Goal: Check status: Check status

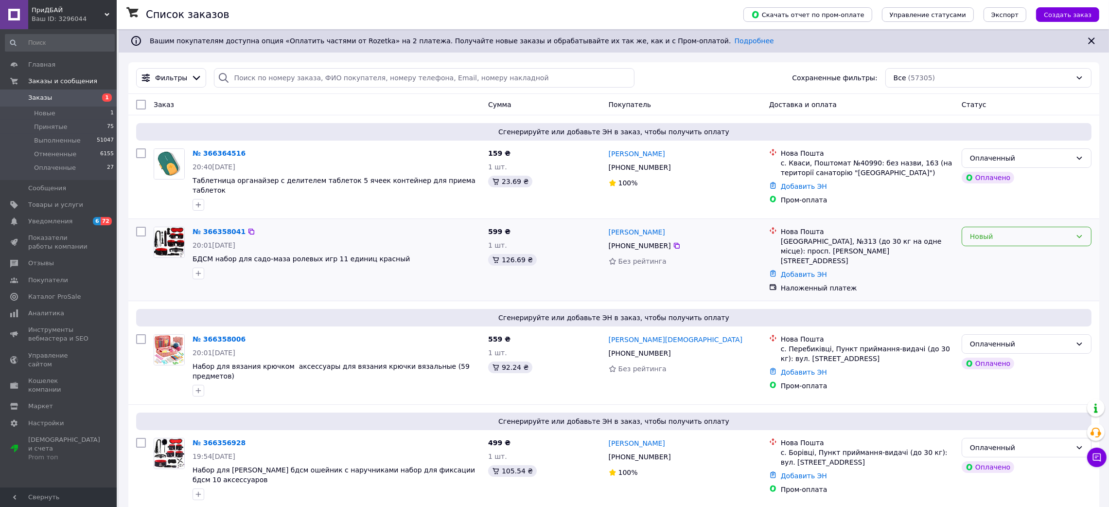
click at [1011, 233] on div "Новый" at bounding box center [1021, 236] width 102 height 11
click at [987, 247] on li "Принят" at bounding box center [1026, 253] width 129 height 18
click at [287, 77] on input "search" at bounding box center [424, 77] width 420 height 19
paste input "4901400092178"
type input "4901400092178"
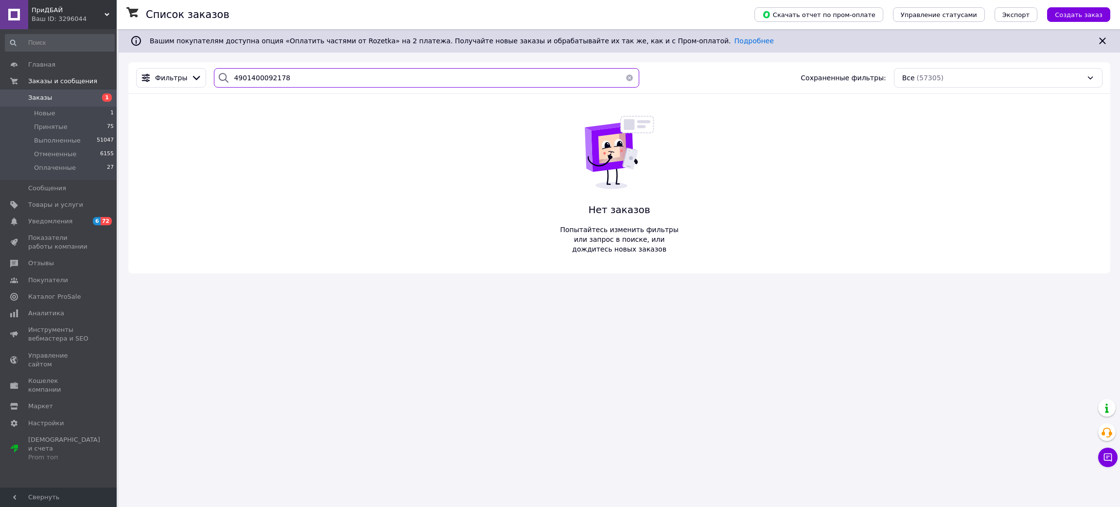
click at [278, 78] on input "4901400092178" at bounding box center [427, 77] width 426 height 19
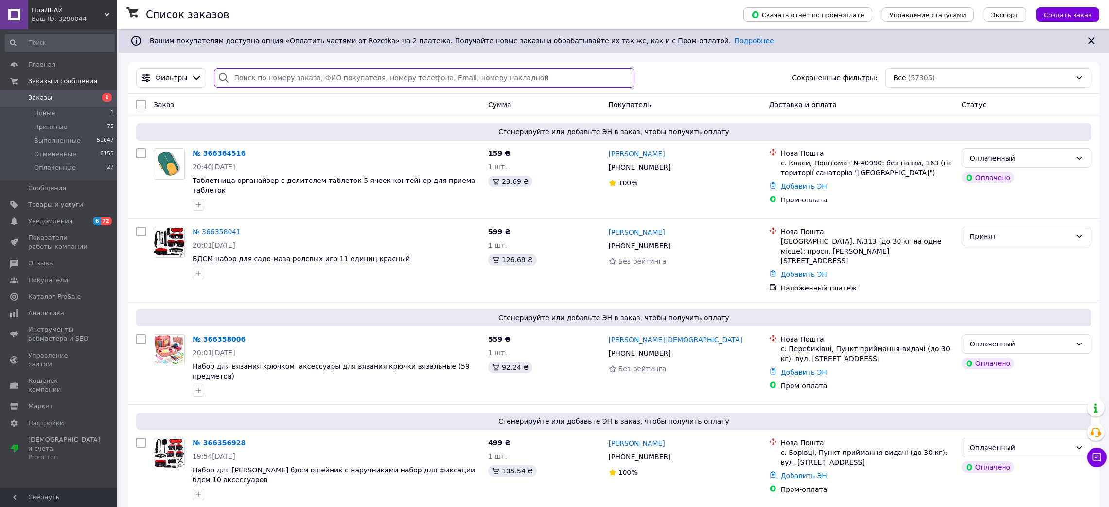
click at [257, 83] on input "search" at bounding box center [424, 77] width 420 height 19
paste input "4901400092178"
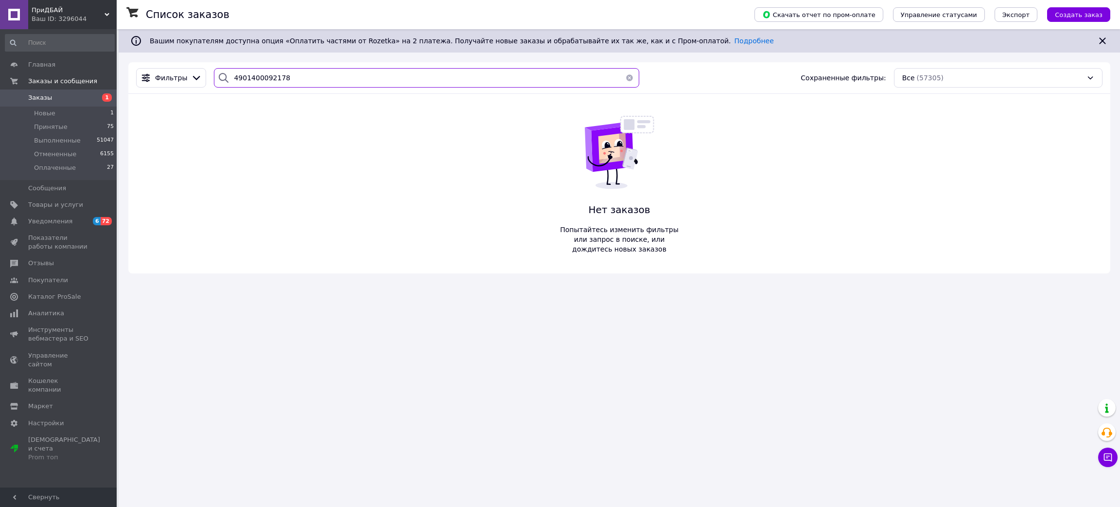
click at [280, 71] on input "4901400092178" at bounding box center [427, 77] width 426 height 19
type input "\"
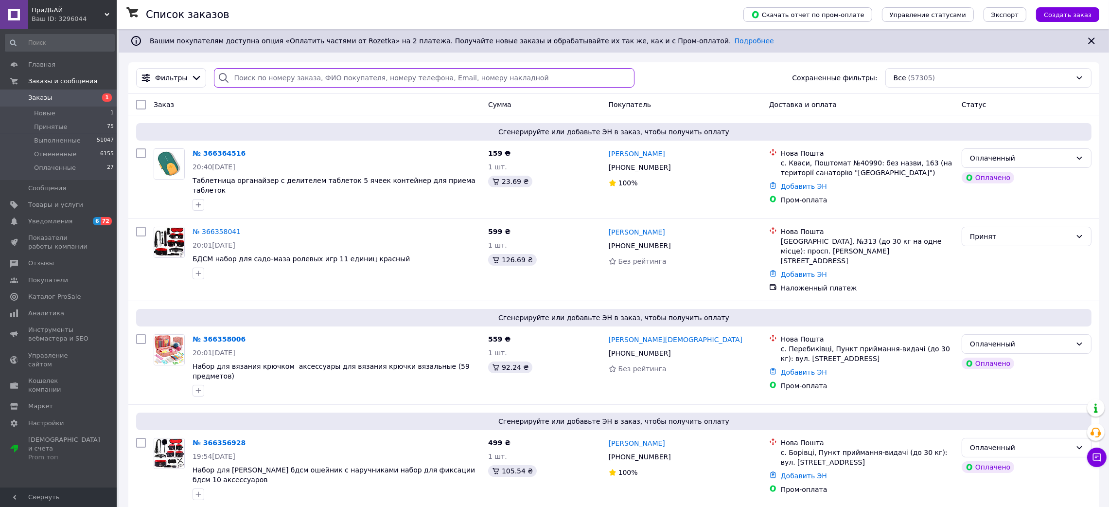
click at [280, 79] on input "search" at bounding box center [424, 77] width 420 height 19
paste input "0504845557738"
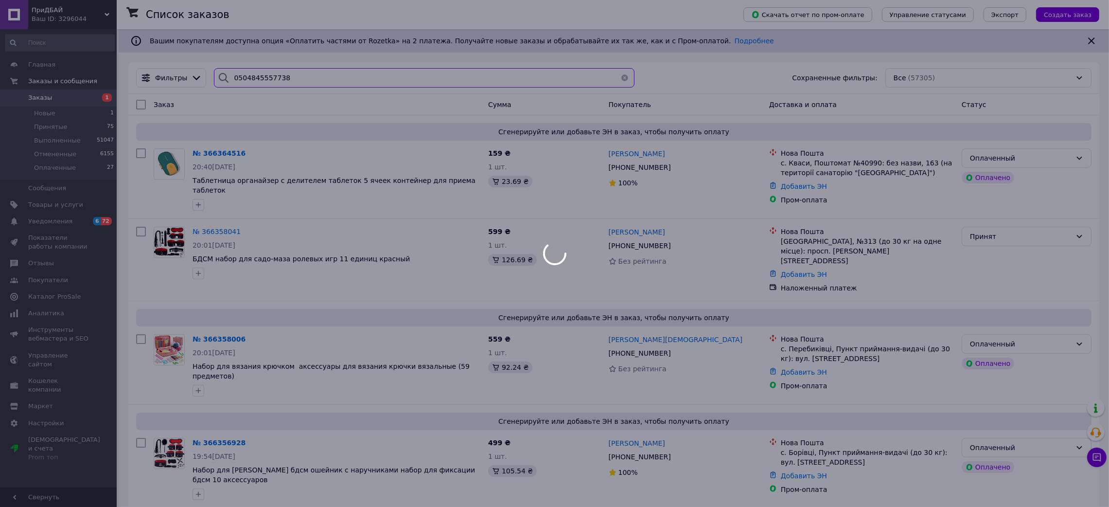
type input "0504845557738"
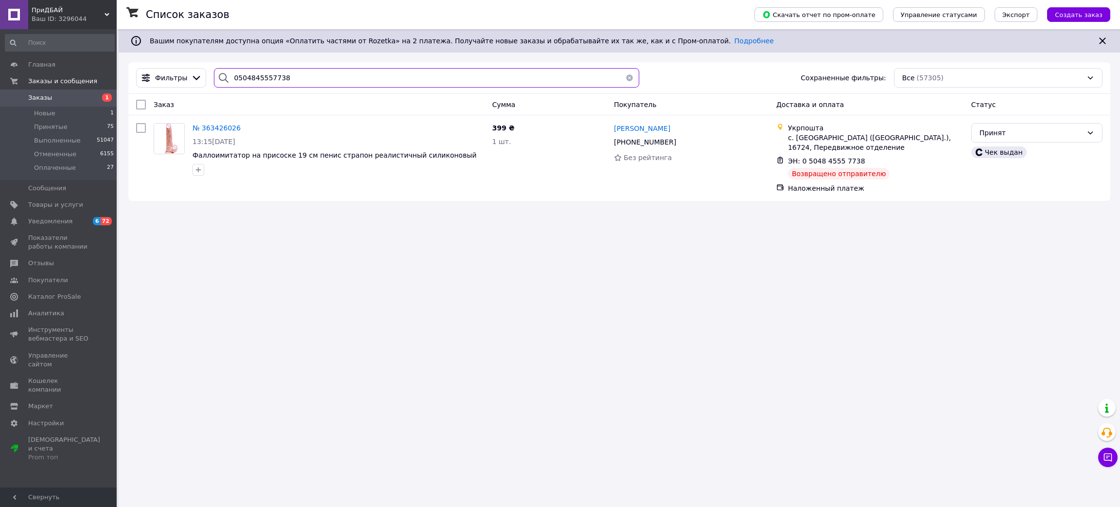
click at [261, 77] on input "0504845557738" at bounding box center [427, 77] width 426 height 19
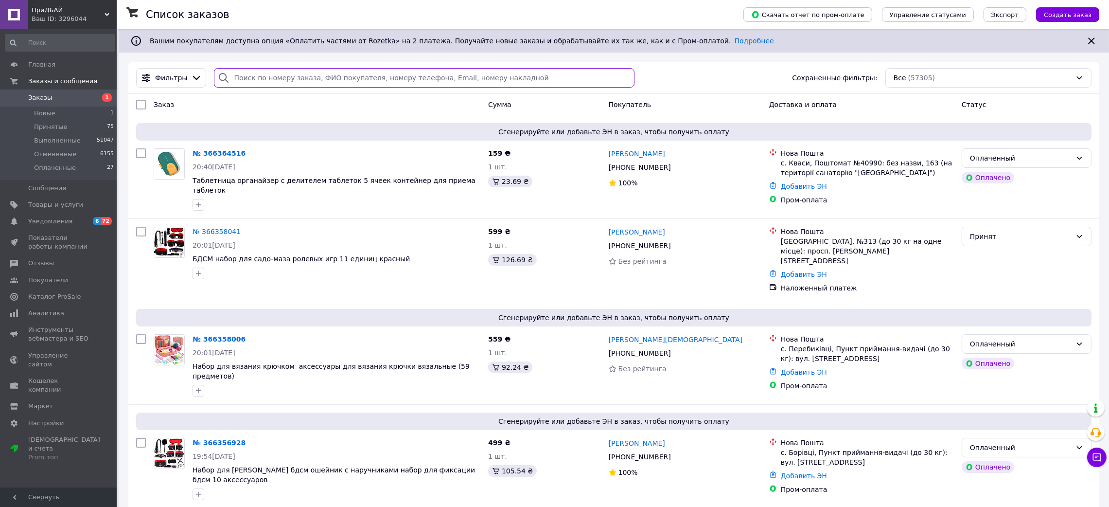
click at [265, 75] on input "search" at bounding box center [424, 77] width 420 height 19
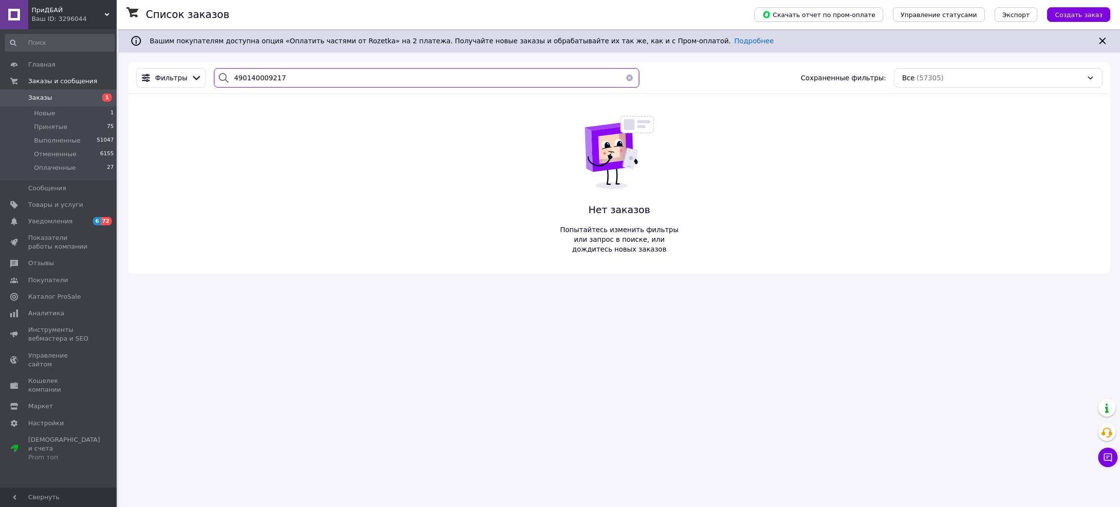
type input "4901400092178"
click at [265, 75] on input "4901400092178" at bounding box center [427, 77] width 426 height 19
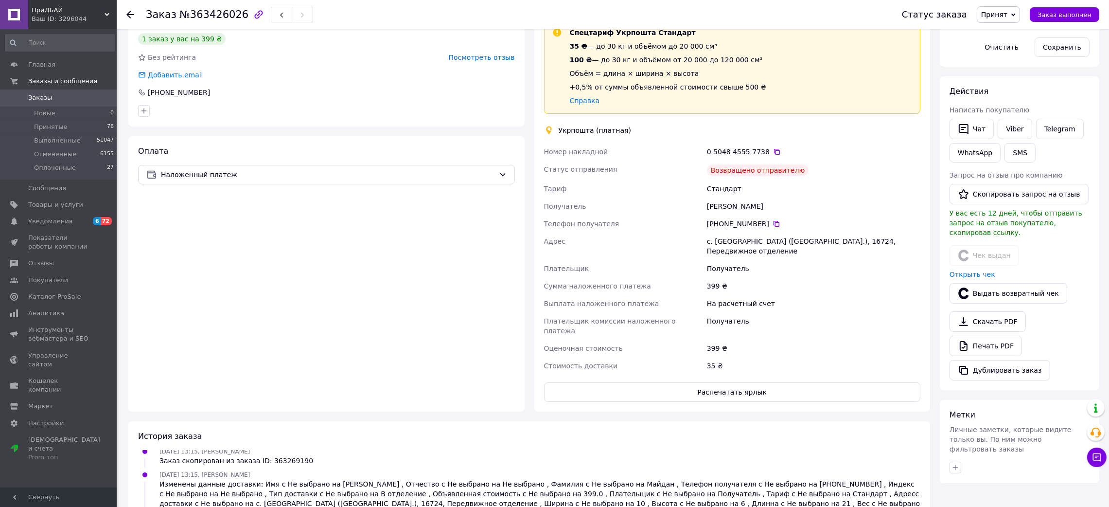
scroll to position [454, 0]
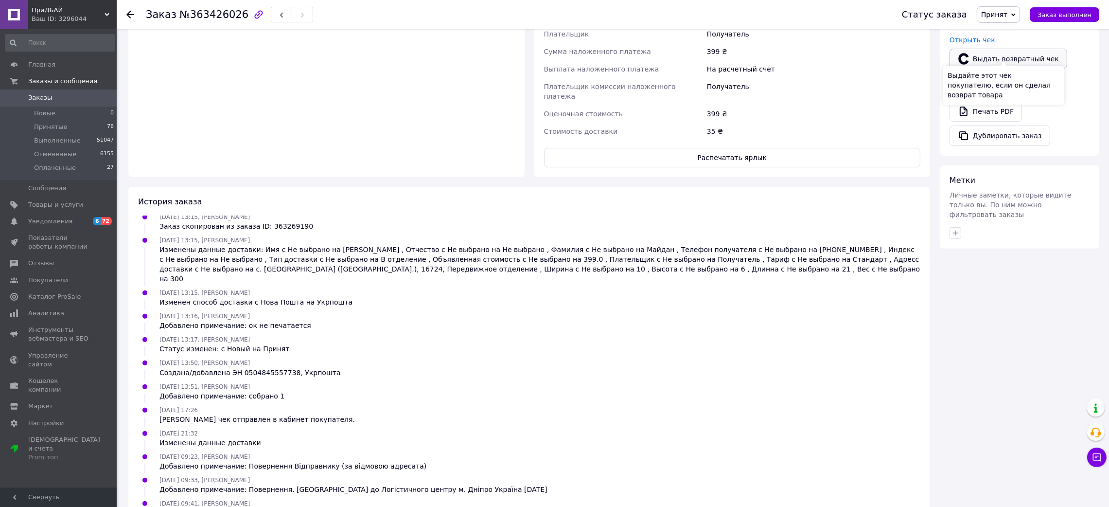
click at [975, 49] on button "Выдать возвратный чек" at bounding box center [1009, 59] width 118 height 20
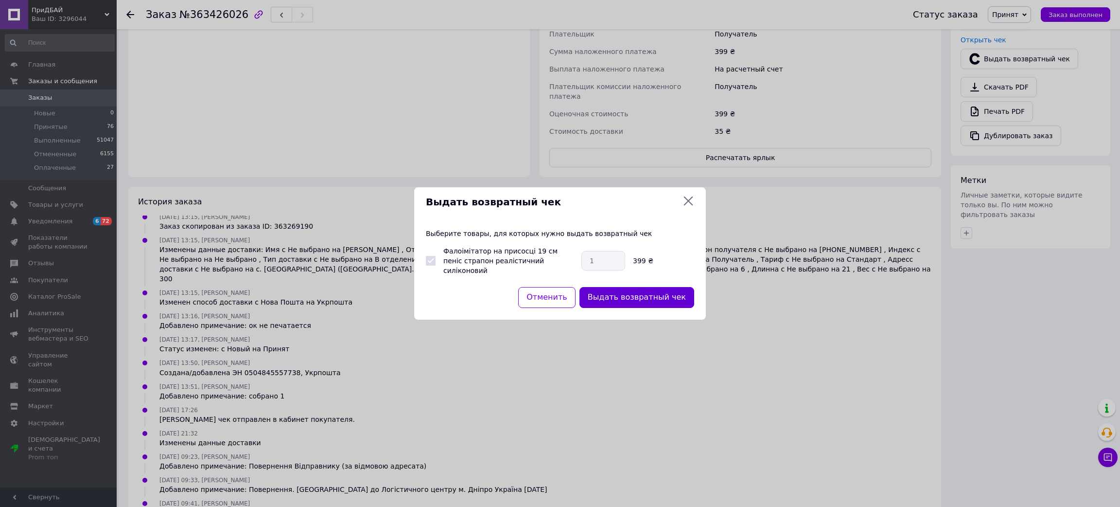
click at [597, 293] on button "Выдать возвратный чек" at bounding box center [637, 297] width 115 height 21
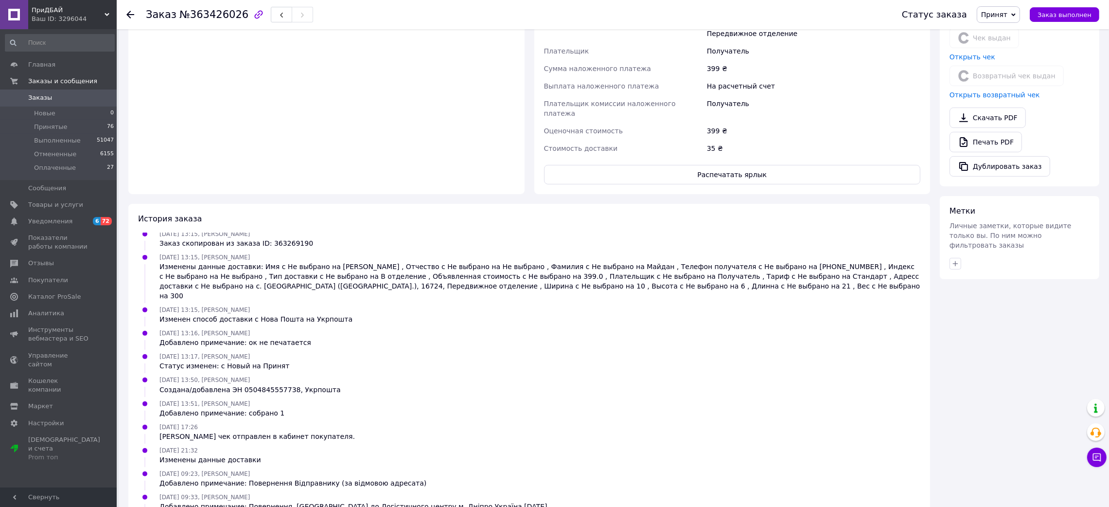
scroll to position [218, 0]
